Goal: Check status

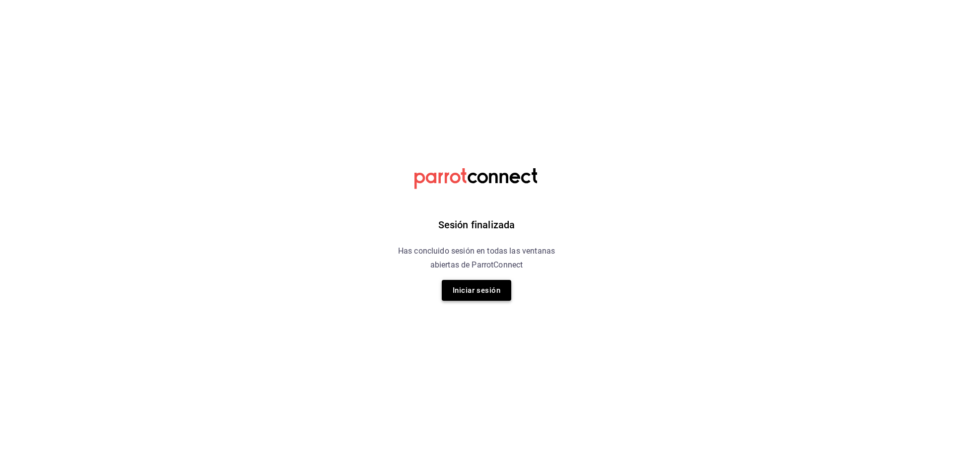
click at [480, 286] on button "Iniciar sesión" at bounding box center [477, 290] width 70 height 21
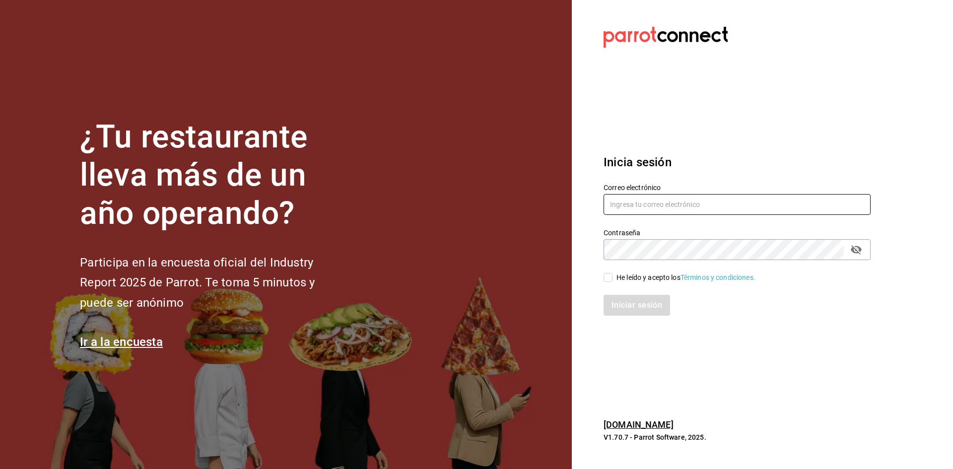
type input "barbara@correo.com"
click at [609, 274] on input "He leído y acepto los Términos y condiciones." at bounding box center [608, 277] width 9 height 9
checkbox input "true"
click at [635, 311] on button "Iniciar sesión" at bounding box center [638, 305] width 68 height 21
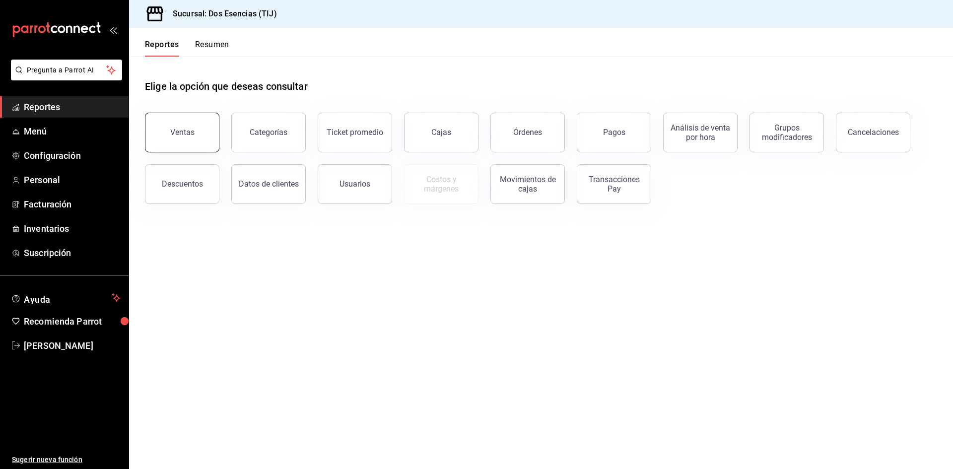
click at [170, 129] on button "Ventas" at bounding box center [182, 133] width 74 height 40
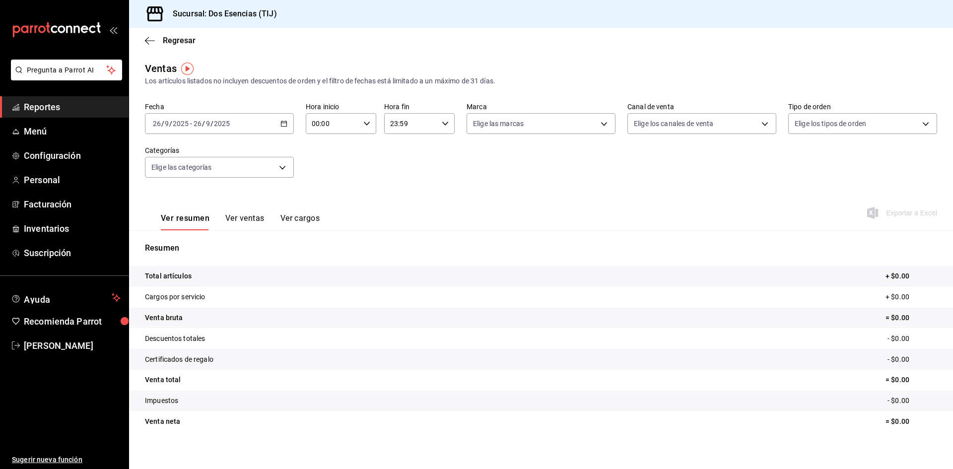
click at [281, 122] on icon "button" at bounding box center [284, 123] width 7 height 7
click at [188, 154] on span "Hoy" at bounding box center [191, 153] width 77 height 10
click at [192, 177] on span "Ayer" at bounding box center [191, 176] width 77 height 10
